Goal: Navigation & Orientation: Go to known website

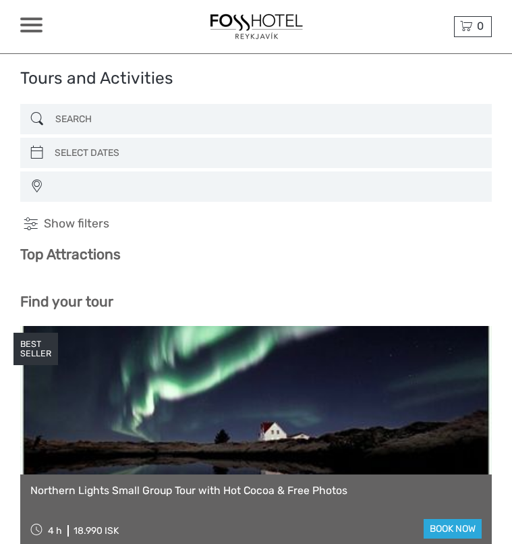
select select
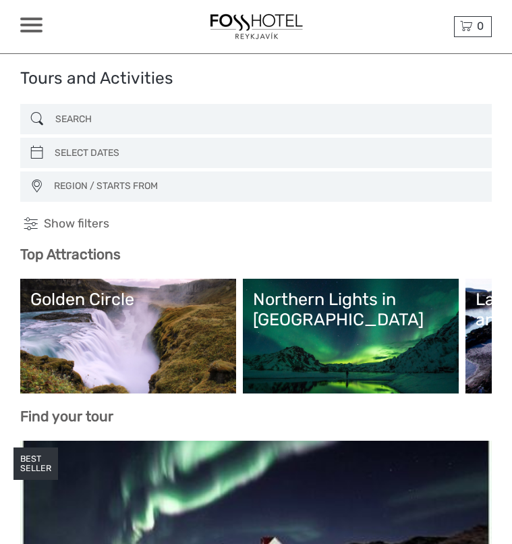
click at [34, 20] on span at bounding box center [31, 19] width 22 height 3
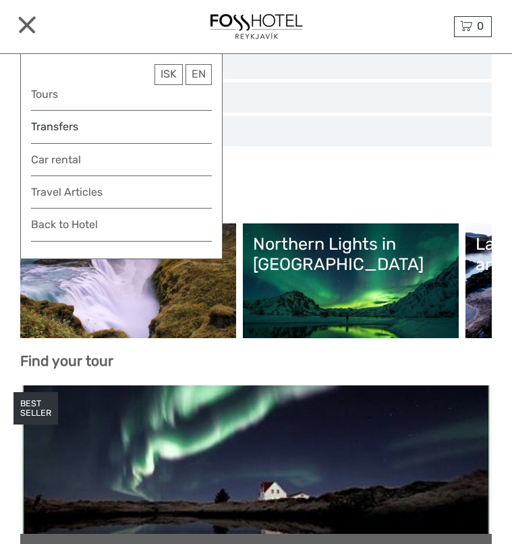
scroll to position [58, 0]
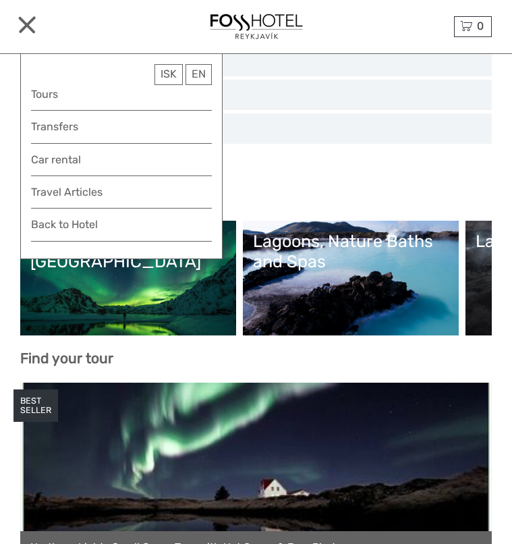
click at [302, 124] on span "REGION / STARTS FROM" at bounding box center [266, 128] width 437 height 22
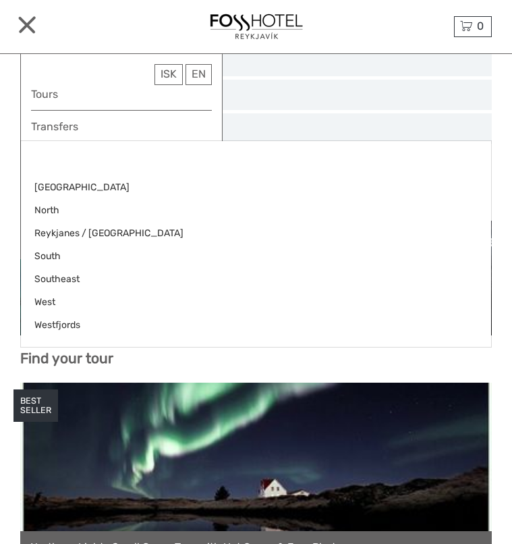
click at [298, 115] on div "REGION / STARTS FROM [GEOGRAPHIC_DATA] North [GEOGRAPHIC_DATA] / [GEOGRAPHIC_DA…" at bounding box center [256, 128] width 472 height 30
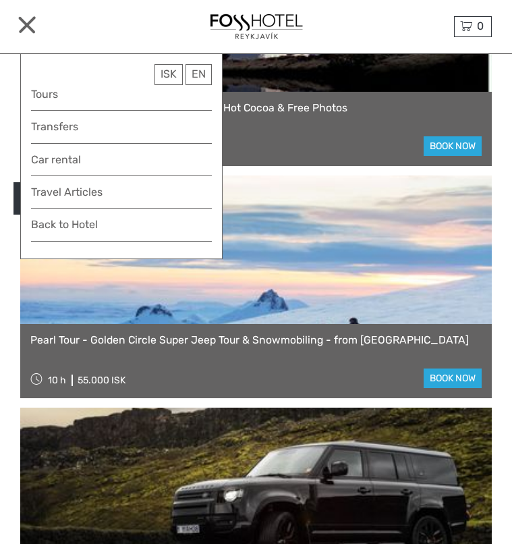
scroll to position [534, 0]
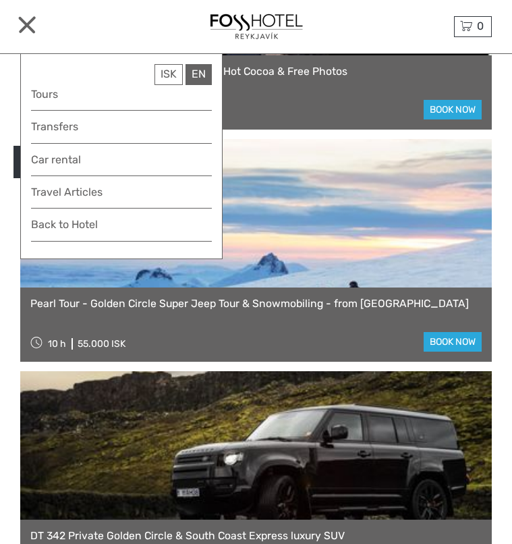
click at [197, 73] on div "EN English Español Deutsch" at bounding box center [199, 74] width 26 height 21
click at [185, 100] on link "English" at bounding box center [183, 100] width 55 height 23
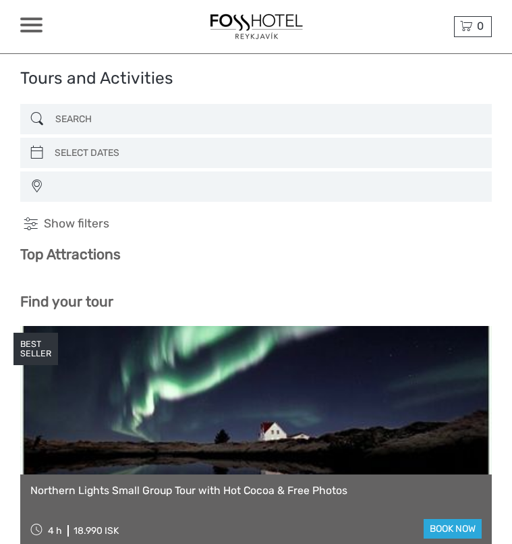
select select
click at [356, 16] on div at bounding box center [256, 26] width 236 height 49
select select
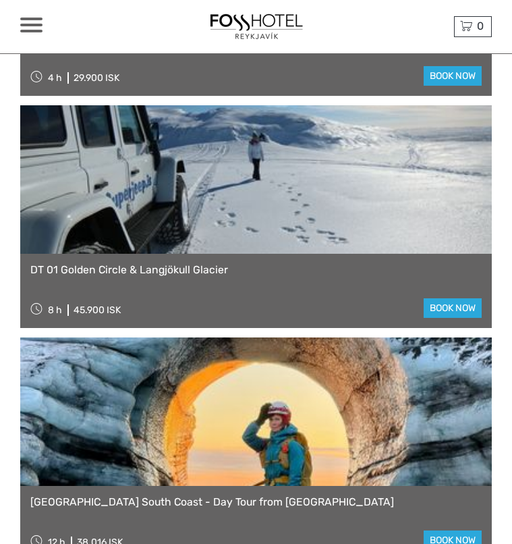
scroll to position [1690, 0]
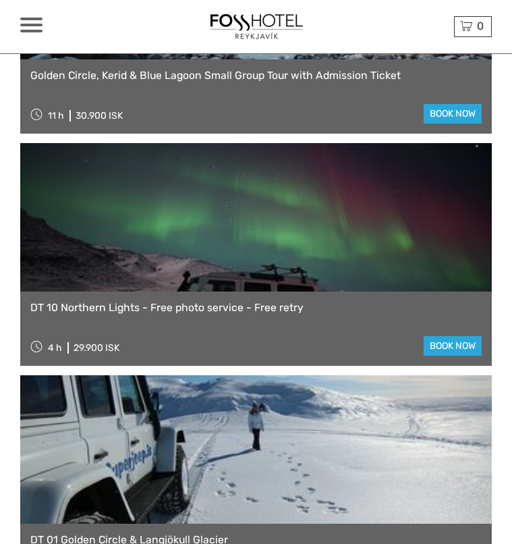
click at [260, 21] on img at bounding box center [256, 26] width 100 height 33
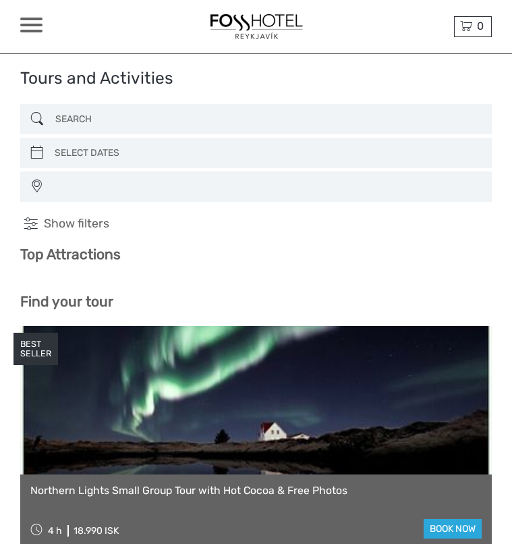
select select
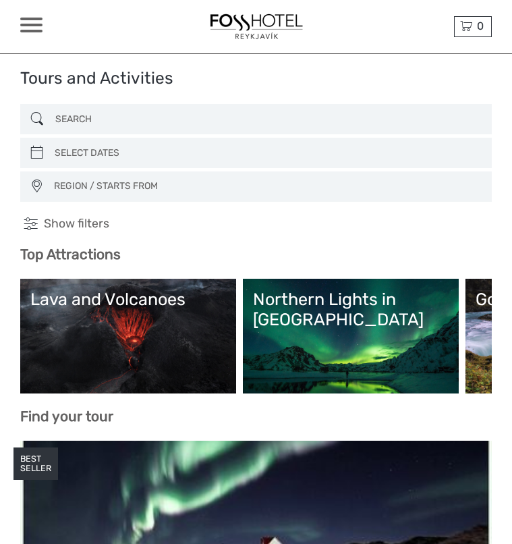
click at [29, 25] on span at bounding box center [31, 25] width 22 height 3
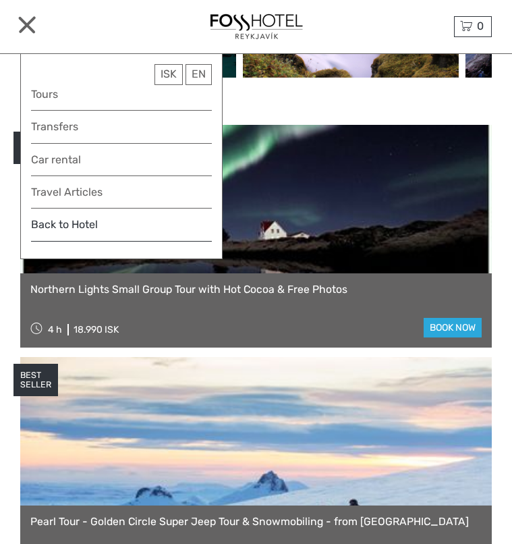
scroll to position [328, 0]
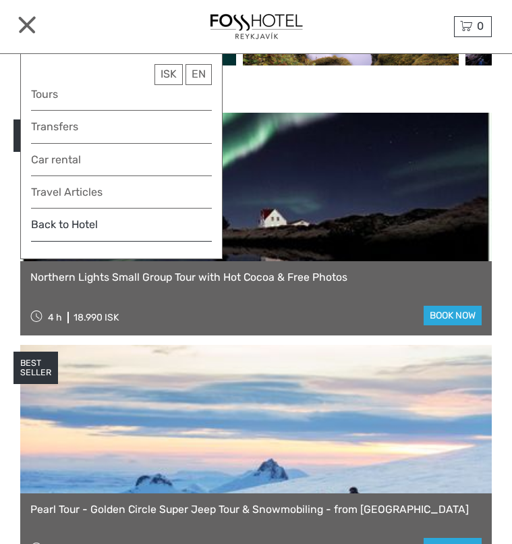
click at [67, 229] on link "Back to Hotel" at bounding box center [121, 228] width 181 height 26
